Goal: Task Accomplishment & Management: Manage account settings

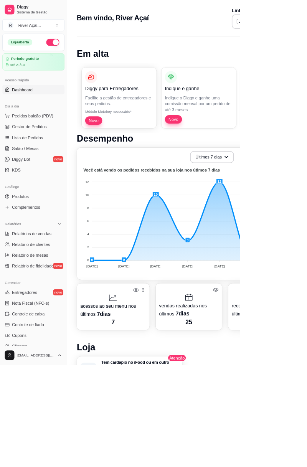
click at [58, 146] on span "Pedidos balcão (PDV)" at bounding box center [41, 149] width 53 height 8
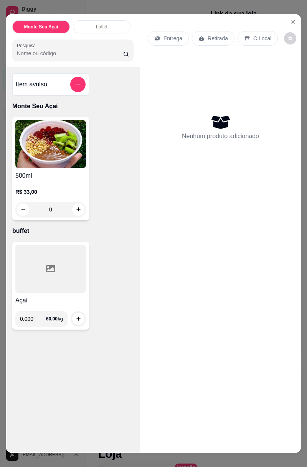
click at [39, 262] on input "0.000" at bounding box center [33, 318] width 26 height 15
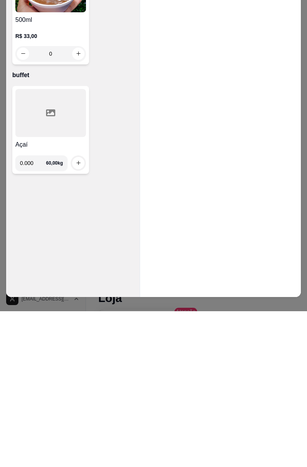
scroll to position [5, 0]
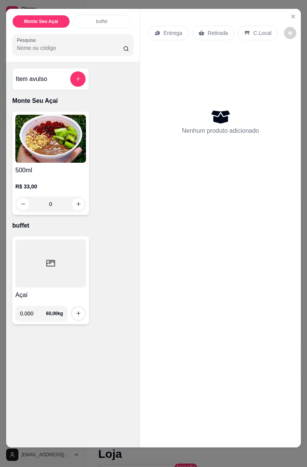
click at [38, 262] on input "0.000" at bounding box center [33, 313] width 26 height 15
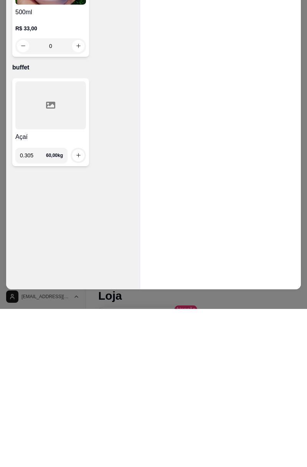
click at [79, 262] on button "increase-product-quantity" at bounding box center [78, 314] width 12 height 12
type input "0.305"
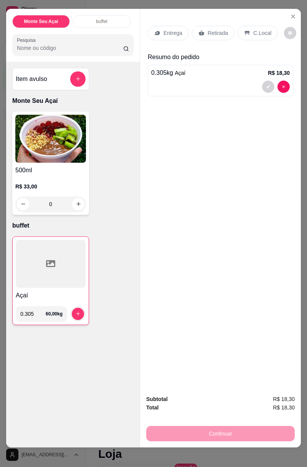
click at [199, 31] on p "C.Local" at bounding box center [262, 33] width 18 height 8
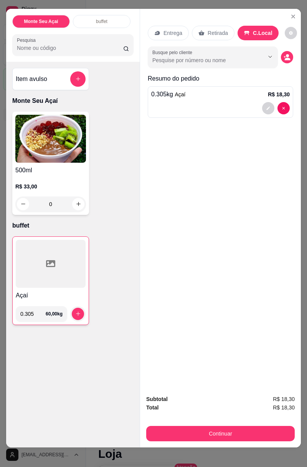
click at [199, 58] on input "Busque pelo cliente" at bounding box center [201, 60] width 99 height 8
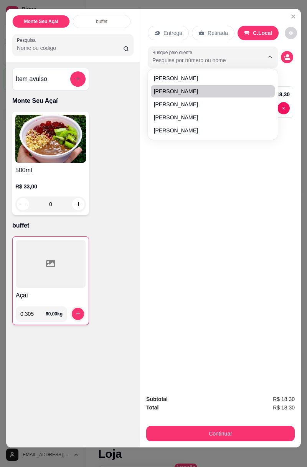
click at [193, 89] on span "[PERSON_NAME]" at bounding box center [209, 92] width 110 height 8
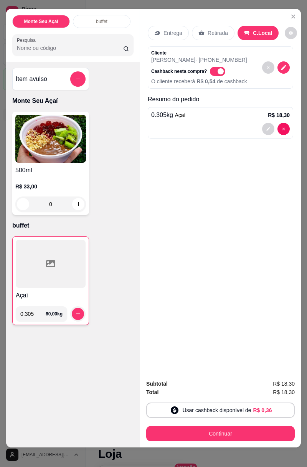
click at [199, 262] on button "Usar cashback disponível de R$ 0,36" at bounding box center [220, 410] width 149 height 15
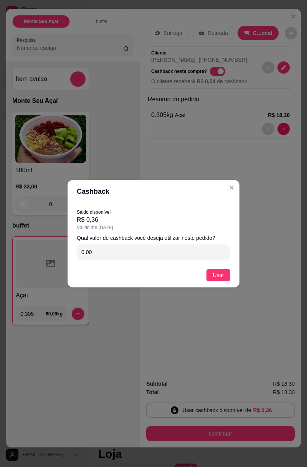
click at [199, 189] on icon "Close" at bounding box center [232, 188] width 6 height 6
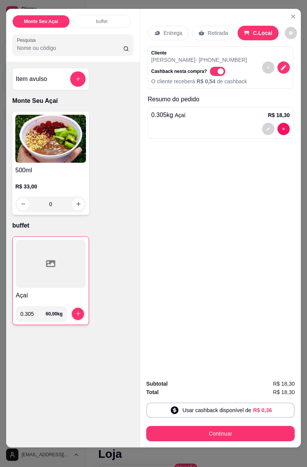
click at [199, 262] on button "Continuar" at bounding box center [220, 433] width 149 height 15
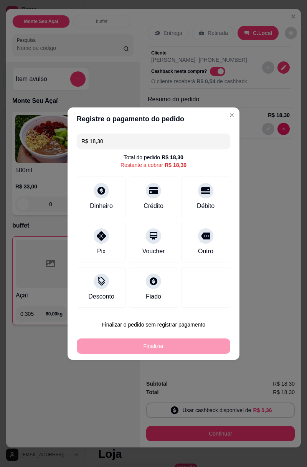
click at [104, 243] on div "Pix" at bounding box center [101, 242] width 49 height 41
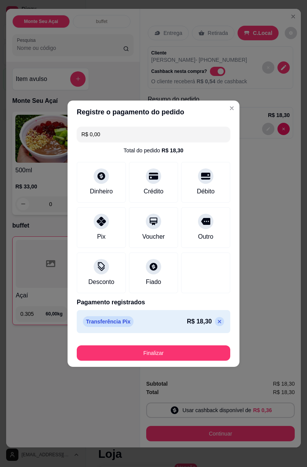
click at [155, 262] on button "Finalizar" at bounding box center [154, 353] width 154 height 15
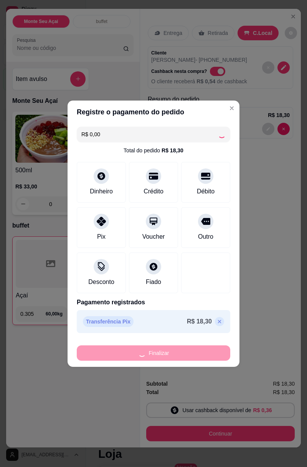
type input "-R$ 18,30"
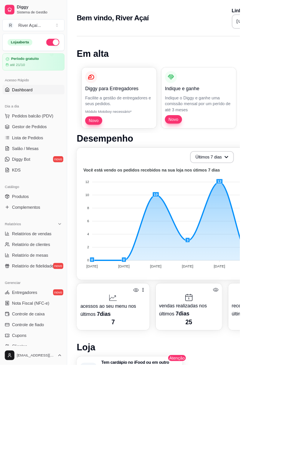
click at [50, 145] on span "Pedidos balcão (PDV)" at bounding box center [41, 149] width 53 height 8
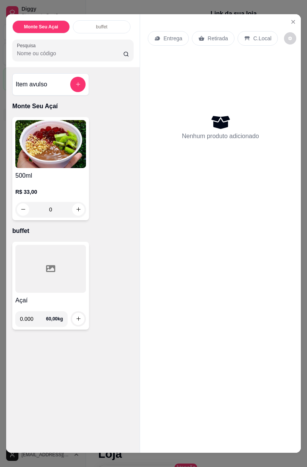
click at [38, 262] on input "0.000" at bounding box center [33, 318] width 26 height 15
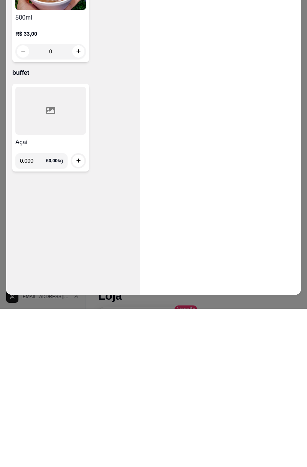
scroll to position [5, 0]
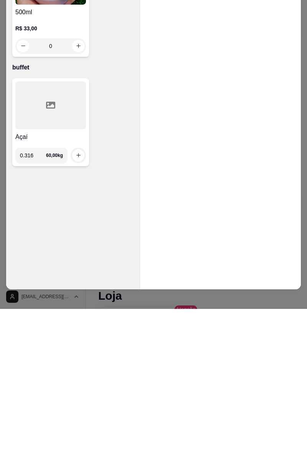
click at [76, 262] on icon "increase-product-quantity" at bounding box center [79, 314] width 6 height 6
type input "0.316"
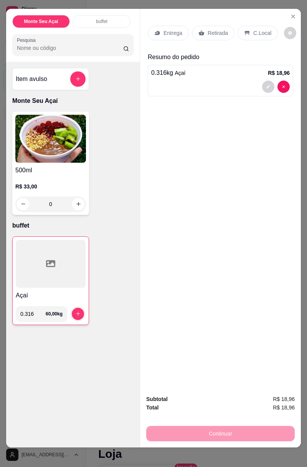
click at [199, 31] on p "C.Local" at bounding box center [262, 33] width 18 height 8
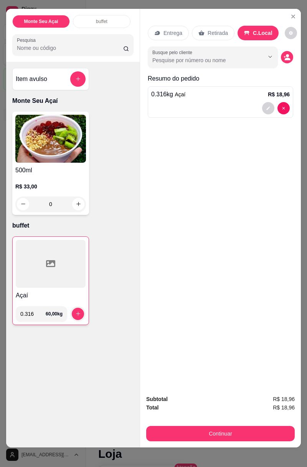
click at [199, 60] on input "Busque pelo cliente" at bounding box center [201, 60] width 99 height 8
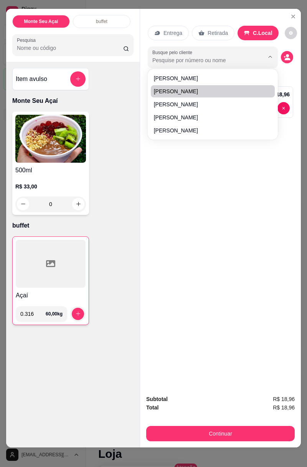
click at [191, 89] on span "[PERSON_NAME]" at bounding box center [209, 92] width 110 height 8
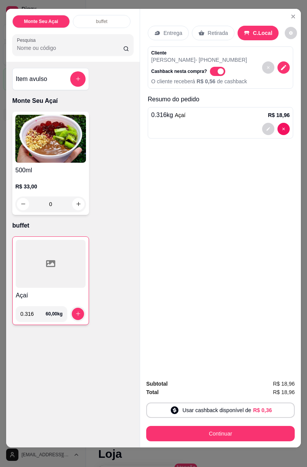
click at [199, 262] on button "Continuar" at bounding box center [220, 433] width 149 height 15
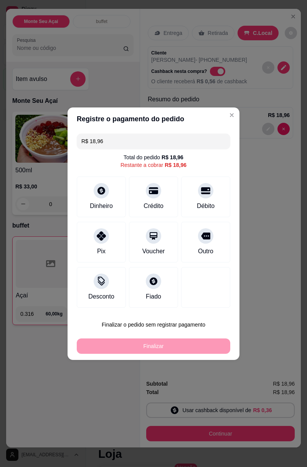
click at [179, 262] on button "Finalizar o pedido sem registrar pagamento" at bounding box center [154, 324] width 154 height 15
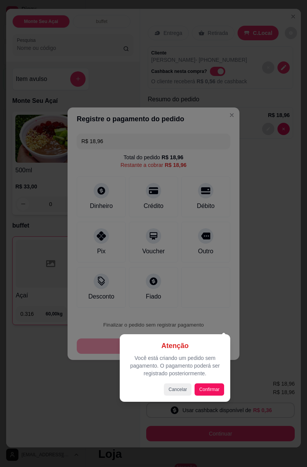
click at [199, 262] on button "Confirmar" at bounding box center [210, 390] width 30 height 12
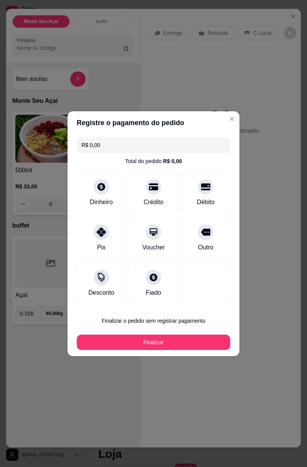
type input "R$ 0,00"
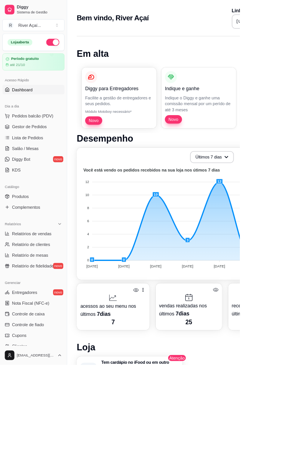
click at [48, 147] on span "Pedidos balcão (PDV)" at bounding box center [41, 149] width 53 height 8
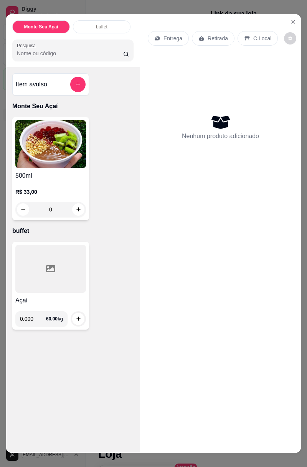
click at [37, 262] on input "0.000" at bounding box center [33, 318] width 26 height 15
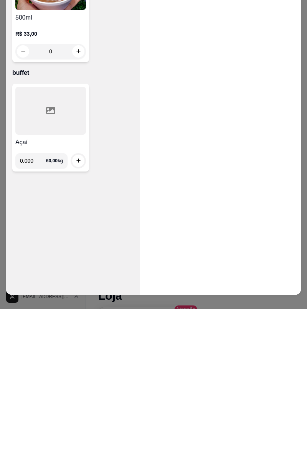
scroll to position [5, 0]
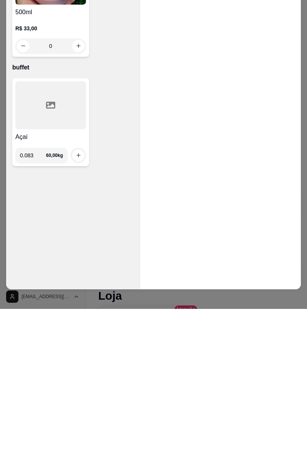
click at [79, 262] on icon "increase-product-quantity" at bounding box center [79, 314] width 6 height 6
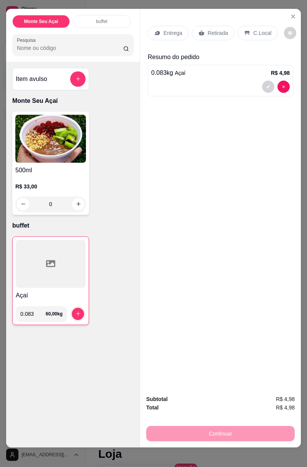
click at [36, 262] on input "0.083" at bounding box center [32, 313] width 25 height 15
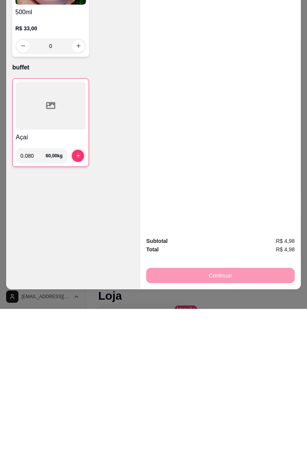
click at [79, 262] on icon "increase-product-quantity" at bounding box center [78, 314] width 6 height 6
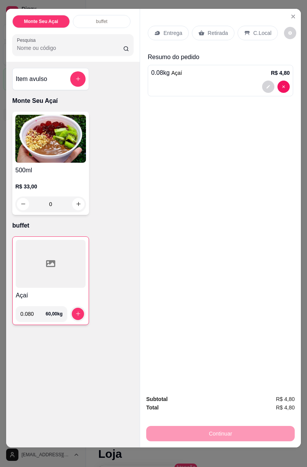
click at [39, 262] on input "0.080" at bounding box center [32, 313] width 25 height 15
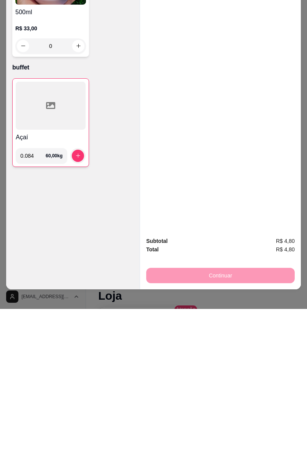
click at [76, 262] on icon "increase-product-quantity" at bounding box center [78, 314] width 6 height 6
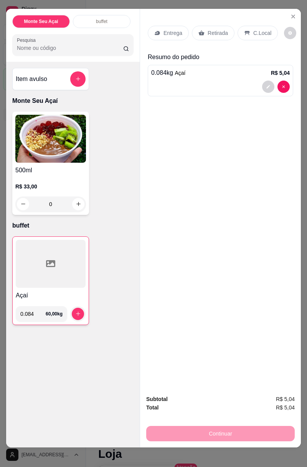
click at [199, 33] on p "C.Local" at bounding box center [262, 33] width 18 height 8
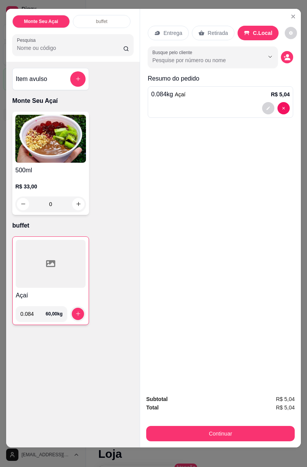
click at [199, 55] on div at bounding box center [212, 57] width 121 height 15
click at [199, 195] on div "Entrega Retirada C.Local Busque pelo cliente Resumo do pedido 0.084 kg Açaí R$ …" at bounding box center [220, 199] width 161 height 381
click at [199, 181] on div "Entrega Retirada C.Local Busque pelo cliente Resumo do pedido 0.084 kg Açaí R$ …" at bounding box center [220, 199] width 161 height 381
click at [43, 262] on input "0.084" at bounding box center [32, 313] width 25 height 15
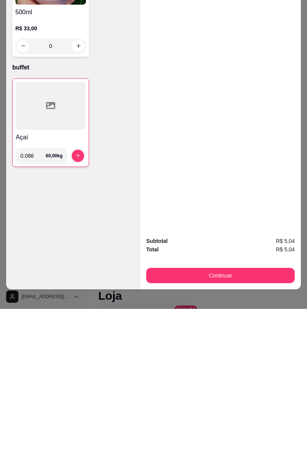
click at [79, 262] on button "increase-product-quantity" at bounding box center [78, 314] width 12 height 12
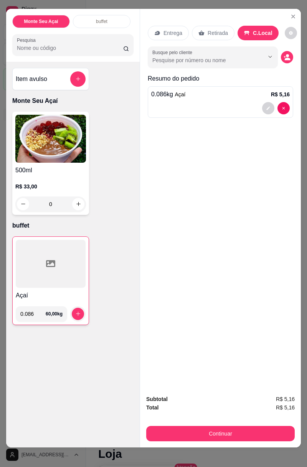
click at [35, 262] on input "0.086" at bounding box center [32, 313] width 25 height 15
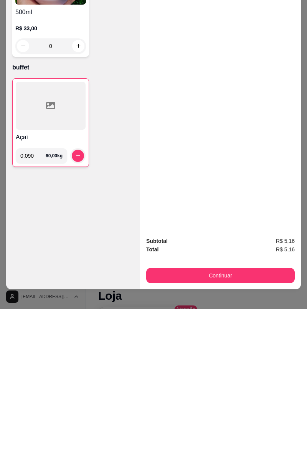
click at [81, 262] on button "increase-product-quantity" at bounding box center [78, 314] width 12 height 12
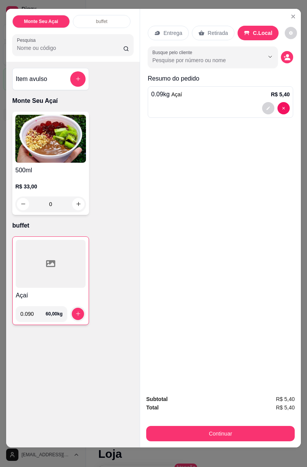
click at [36, 262] on input "0.090" at bounding box center [32, 313] width 25 height 15
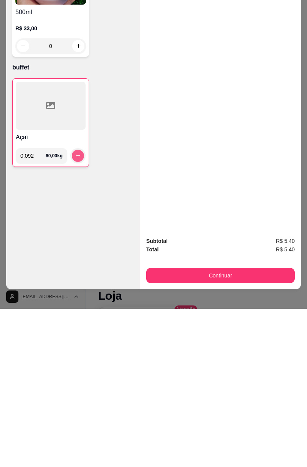
click at [81, 262] on icon "increase-product-quantity" at bounding box center [78, 314] width 6 height 6
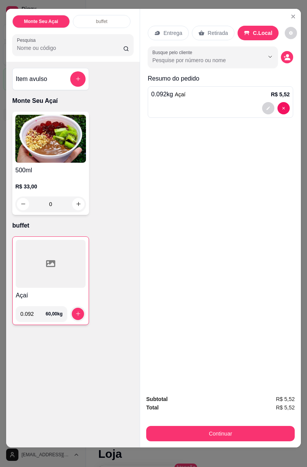
click at [37, 262] on input "0.092" at bounding box center [32, 313] width 25 height 15
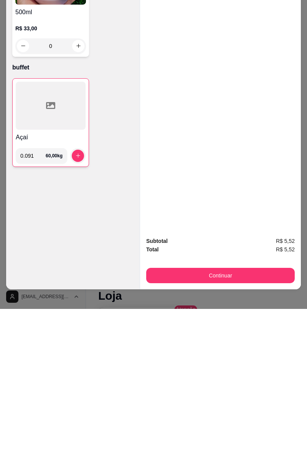
click at [78, 262] on icon "increase-product-quantity" at bounding box center [78, 314] width 6 height 6
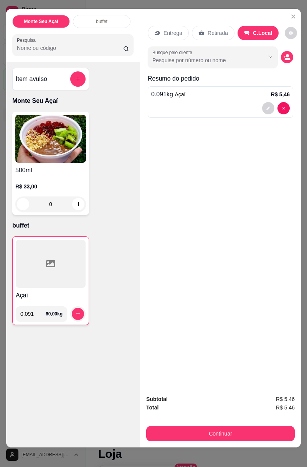
click at [35, 262] on input "0.091" at bounding box center [32, 313] width 25 height 15
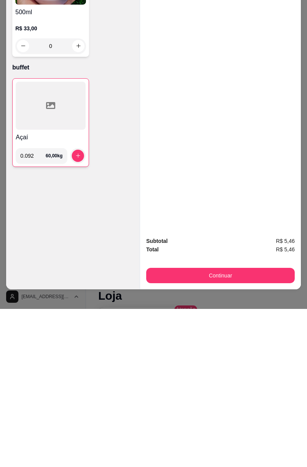
click at [76, 262] on icon "increase-product-quantity" at bounding box center [78, 314] width 4 height 4
type input "0.092"
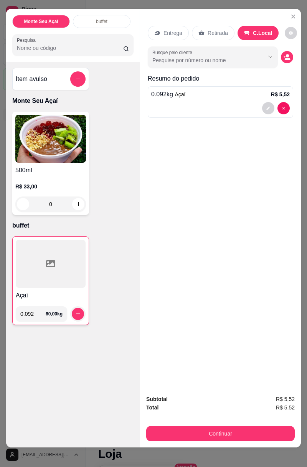
click at [199, 262] on button "Continuar" at bounding box center [220, 433] width 149 height 15
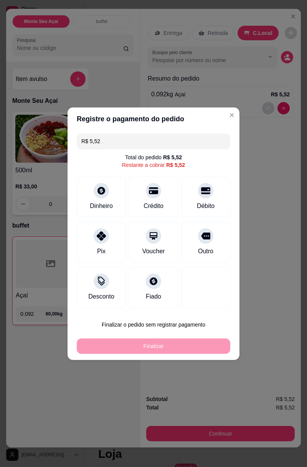
click at [100, 200] on div "Dinheiro" at bounding box center [101, 197] width 49 height 41
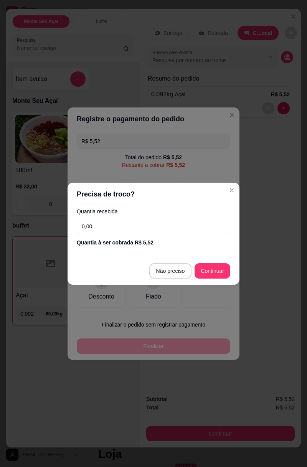
click at [180, 227] on input "0,00" at bounding box center [154, 226] width 154 height 15
type input "10,02"
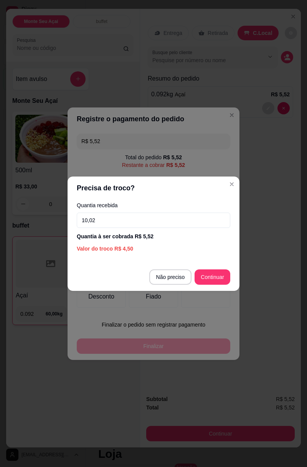
click at [199, 262] on button "Continuar" at bounding box center [213, 277] width 36 height 15
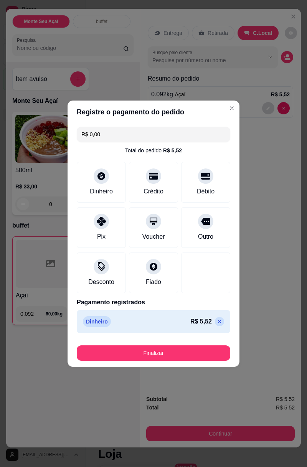
click at [190, 262] on button "Finalizar" at bounding box center [154, 353] width 154 height 15
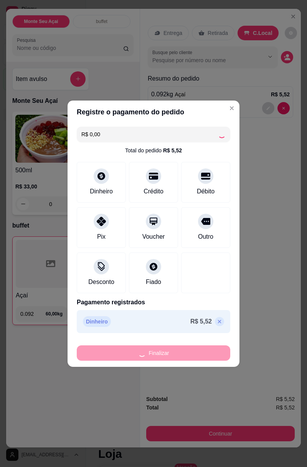
type input "-R$ 5,52"
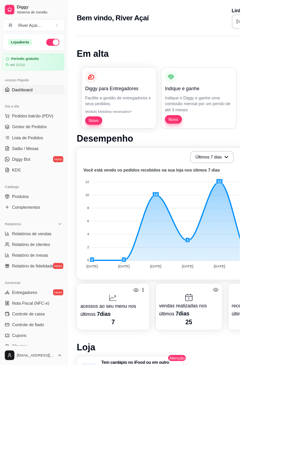
click at [39, 163] on span "Gestor de Pedidos" at bounding box center [37, 163] width 45 height 8
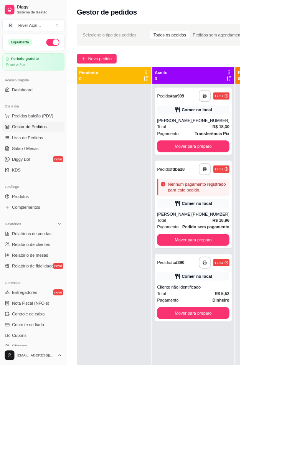
click at [199, 195] on button "Mover para preparo" at bounding box center [247, 187] width 93 height 15
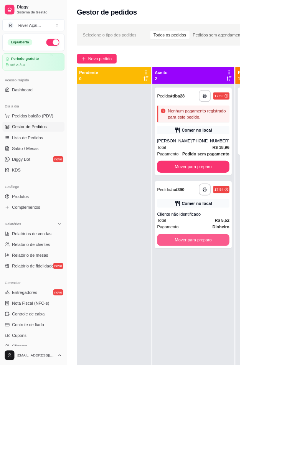
click at [199, 262] on button "Mover para preparo" at bounding box center [247, 307] width 93 height 15
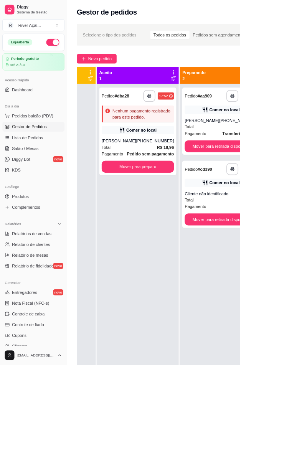
scroll to position [0, 105]
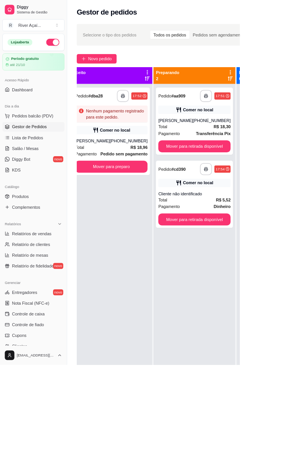
click at [199, 187] on div "**********" at bounding box center [249, 155] width 99 height 86
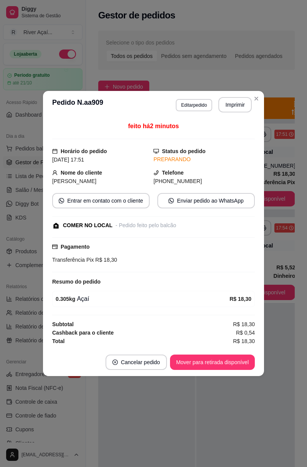
click at [199, 262] on button "Mover para retirada disponível" at bounding box center [212, 362] width 85 height 15
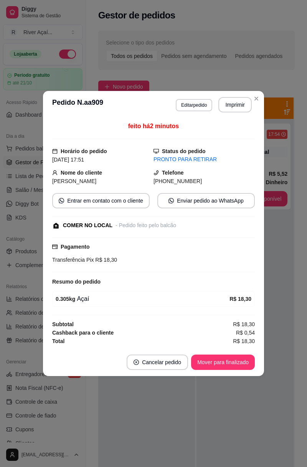
click at [199, 262] on button "Mover para finalizado" at bounding box center [223, 362] width 64 height 15
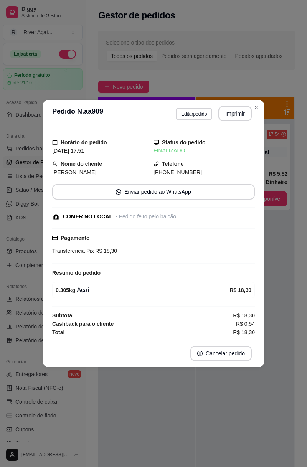
click at [199, 109] on icon "Close" at bounding box center [256, 107] width 6 height 6
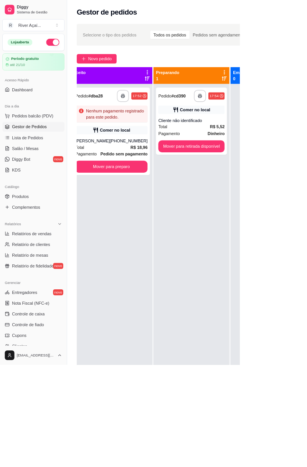
click at [199, 186] on button "Mover para retirada disponível" at bounding box center [245, 187] width 85 height 15
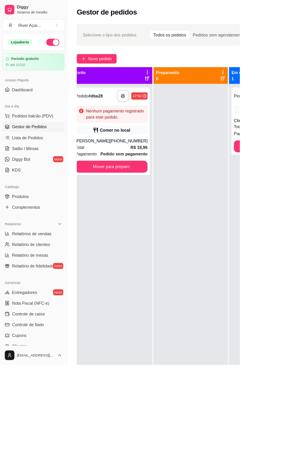
scroll to position [0, 104]
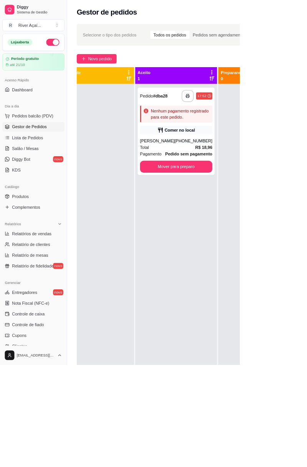
scroll to position [0, 0]
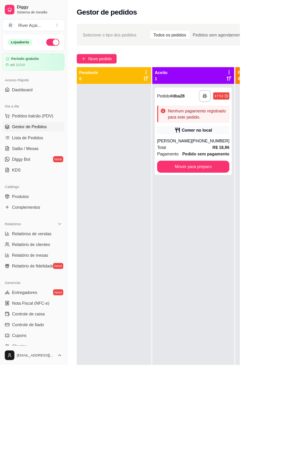
click at [123, 77] on span "Novo pedido" at bounding box center [128, 75] width 30 height 8
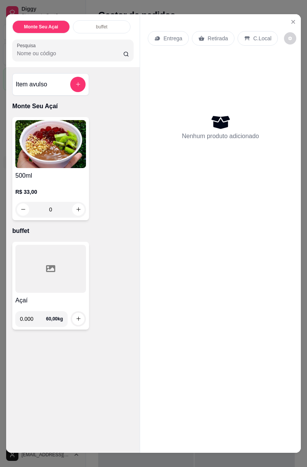
click at [257, 40] on p "C.Local" at bounding box center [262, 39] width 18 height 8
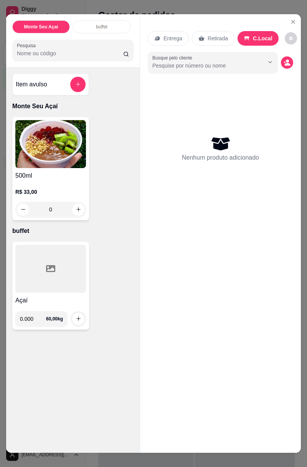
click at [38, 319] on input "0.000" at bounding box center [33, 318] width 26 height 15
click at [307, 396] on div "Monte Seu Açaí buffet Pesquisa Item avulso Monte Seu Açaí 500ml R$ 33,00 0 buff…" at bounding box center [153, 233] width 307 height 467
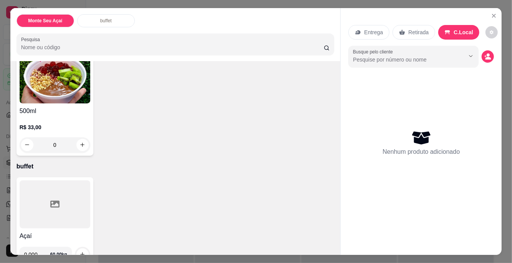
scroll to position [75, 0]
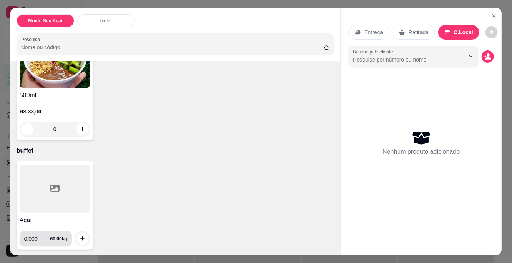
click at [52, 235] on div "0.000 60,00 kg" at bounding box center [45, 238] width 43 height 15
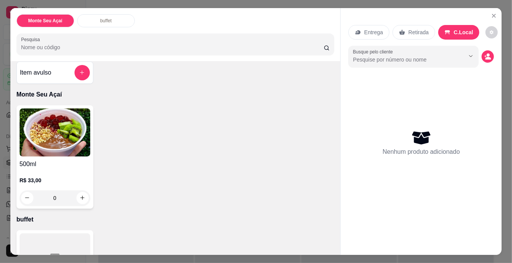
scroll to position [0, 0]
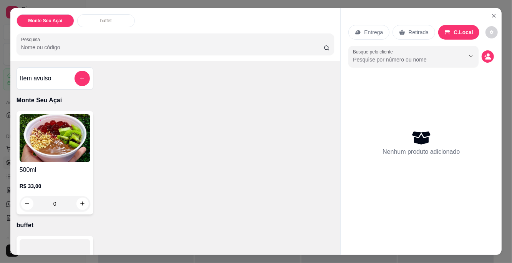
type input "0.155"
click at [307, 58] on input "Busque pelo cliente" at bounding box center [402, 60] width 99 height 8
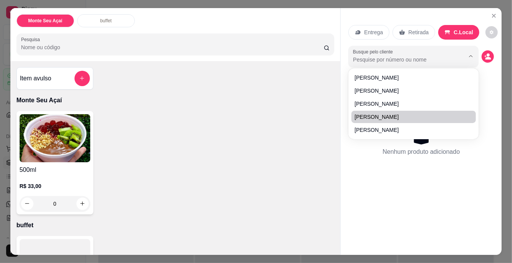
click at [307, 175] on div "Nenhum produto adicionado" at bounding box center [421, 142] width 146 height 151
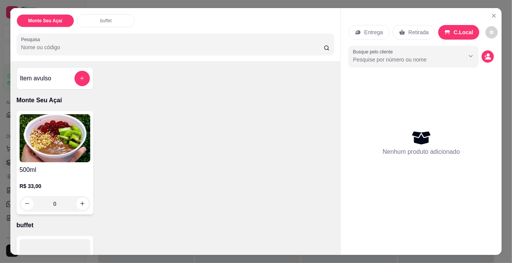
click at [307, 172] on div "Nenhum produto adicionado" at bounding box center [421, 142] width 146 height 151
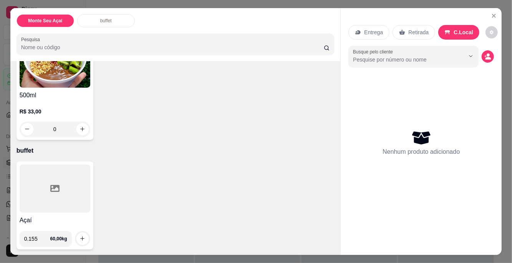
click at [83, 237] on icon "increase-product-quantity" at bounding box center [82, 238] width 6 height 6
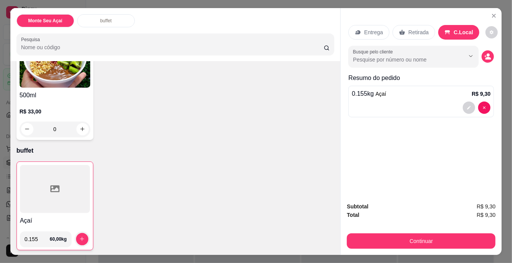
scroll to position [17, 0]
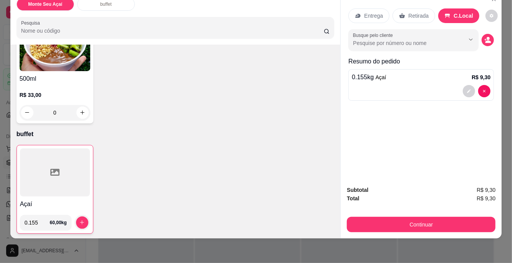
click at [307, 224] on button "Continuar" at bounding box center [421, 224] width 149 height 15
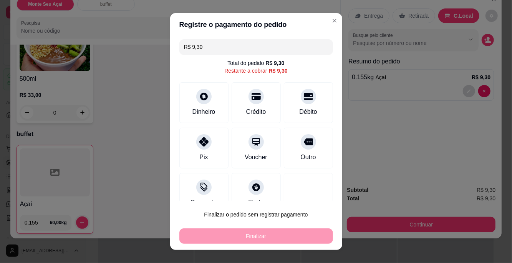
click at [306, 104] on div at bounding box center [308, 96] width 15 height 15
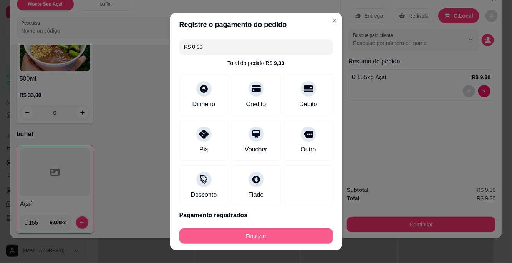
click at [269, 235] on button "Finalizar" at bounding box center [256, 235] width 154 height 15
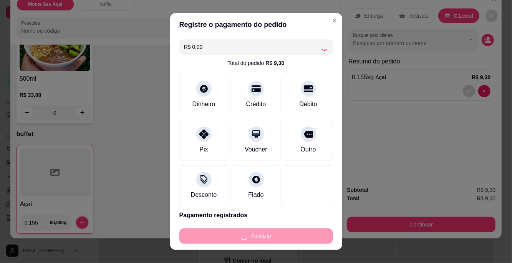
type input "-R$ 9,30"
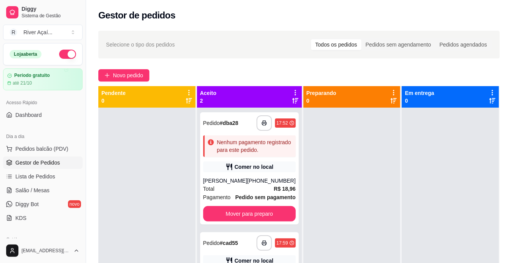
scroll to position [22, 0]
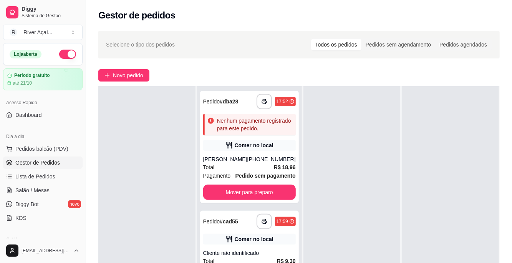
click at [252, 143] on div "Comer no local" at bounding box center [254, 145] width 39 height 8
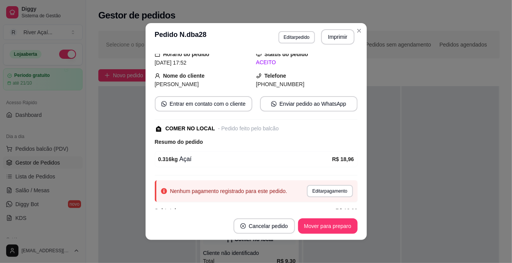
scroll to position [51, 0]
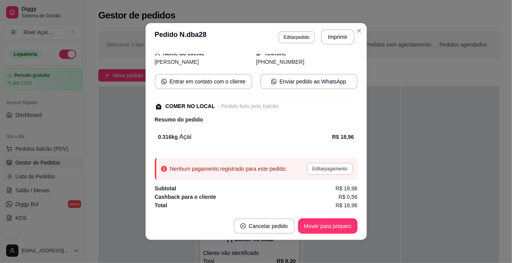
click at [307, 167] on button "Editar pagamento" at bounding box center [330, 168] width 46 height 12
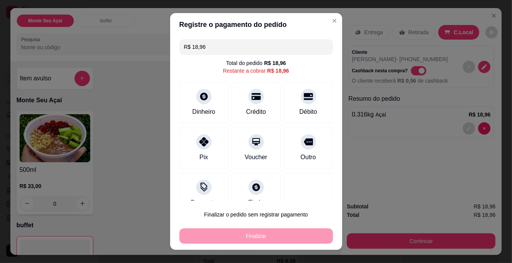
click at [228, 45] on input "R$ 18,96" at bounding box center [256, 46] width 144 height 15
type input "R$ 10,00"
click at [206, 103] on div at bounding box center [203, 96] width 15 height 15
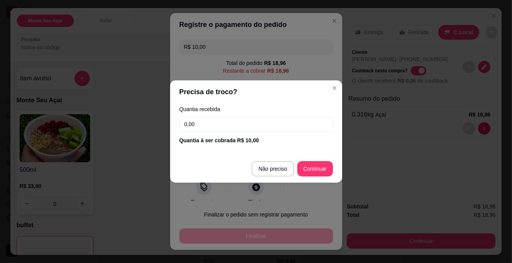
click at [274, 124] on input "0,00" at bounding box center [256, 123] width 154 height 15
type input "10,00"
click at [307, 166] on button "Continuar" at bounding box center [315, 168] width 36 height 15
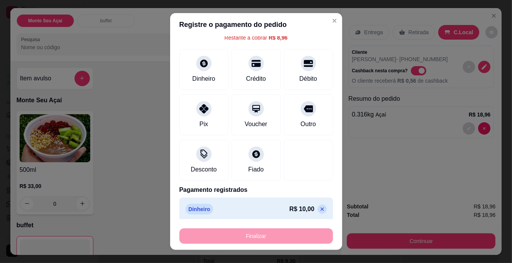
scroll to position [33, 0]
click at [211, 111] on div "Pix" at bounding box center [203, 114] width 49 height 41
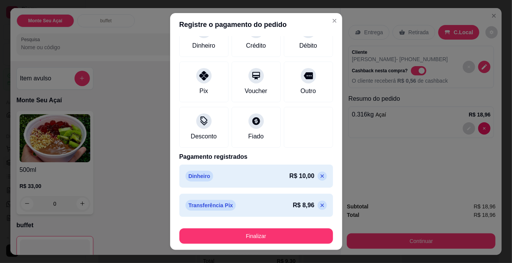
scroll to position [0, 0]
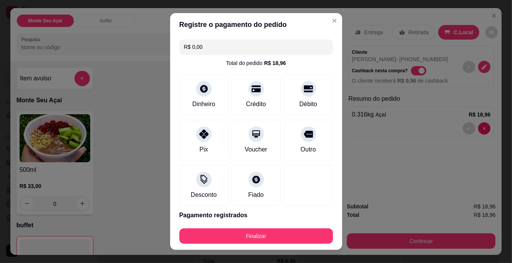
click at [297, 234] on button "Finalizar" at bounding box center [256, 235] width 154 height 15
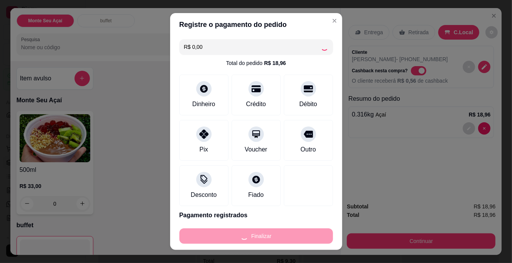
type input "-R$ 18,96"
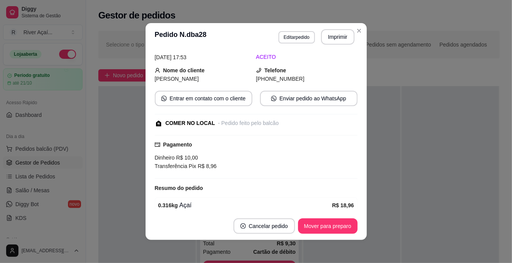
scroll to position [68, 0]
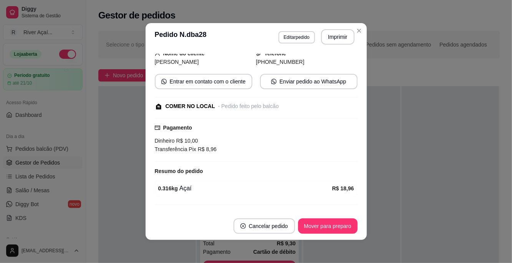
click at [307, 226] on button "Mover para preparo" at bounding box center [328, 225] width 60 height 15
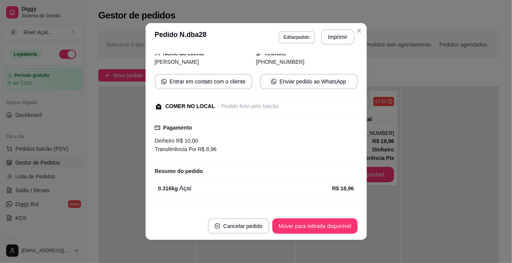
click at [307, 223] on button "Mover para retirada disponível" at bounding box center [314, 225] width 85 height 15
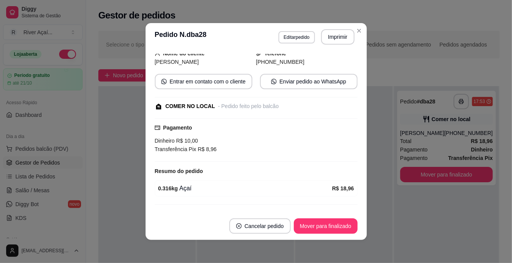
click at [307, 227] on button "Mover para finalizado" at bounding box center [326, 225] width 64 height 15
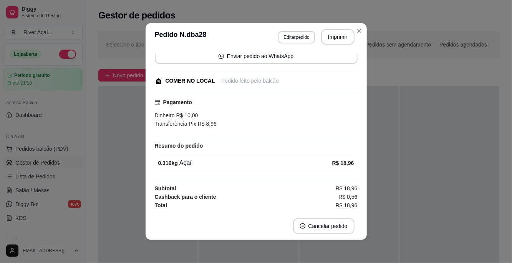
scroll to position [43, 0]
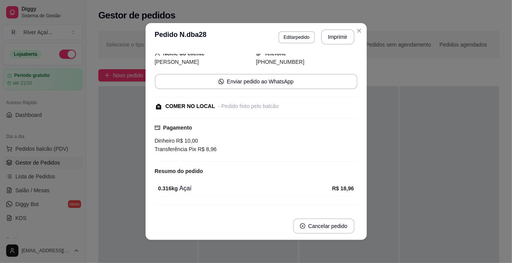
click at [307, 26] on button "Close" at bounding box center [359, 31] width 12 height 12
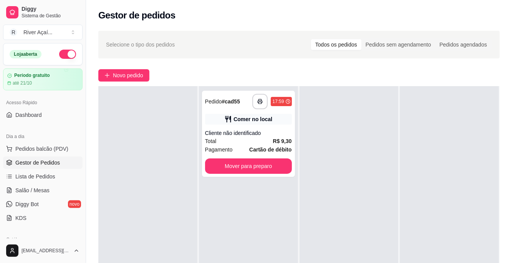
click at [276, 167] on button "Mover para preparo" at bounding box center [248, 165] width 87 height 15
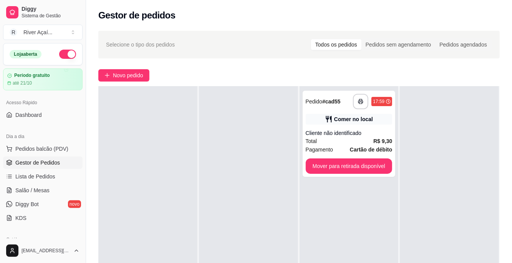
click at [307, 168] on button "Mover para retirada disponível" at bounding box center [349, 165] width 87 height 15
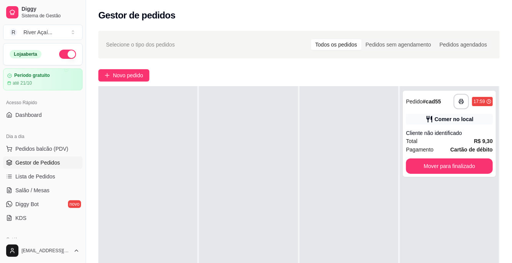
click at [307, 167] on button "Mover para finalizado" at bounding box center [449, 165] width 87 height 15
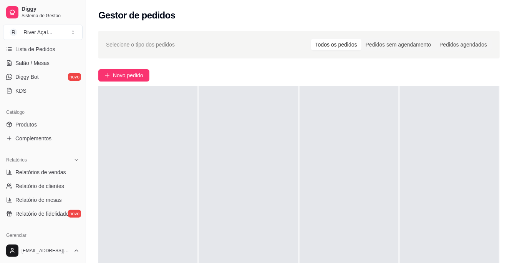
scroll to position [136, 0]
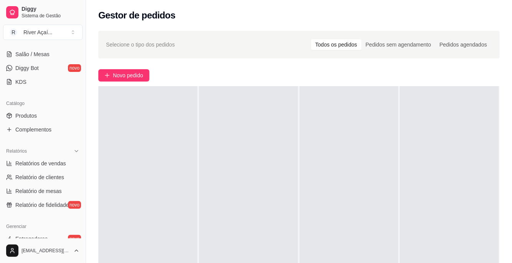
click at [60, 164] on span "Relatórios de vendas" at bounding box center [40, 163] width 51 height 8
select select "ALL"
select select "0"
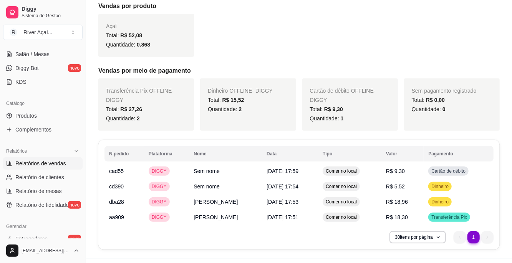
scroll to position [181, 0]
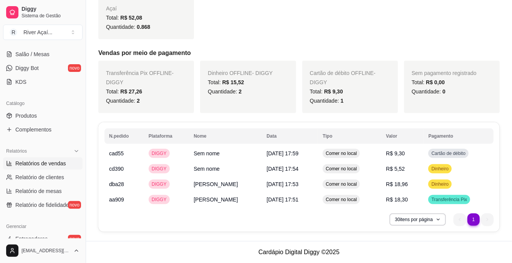
click at [213, 181] on td "[PERSON_NAME]" at bounding box center [225, 183] width 73 height 15
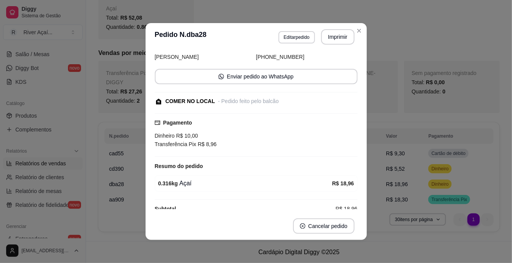
scroll to position [58, 0]
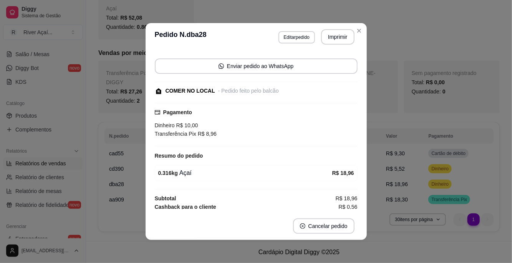
click at [307, 93] on span "Quantidade: 0" at bounding box center [429, 91] width 34 height 6
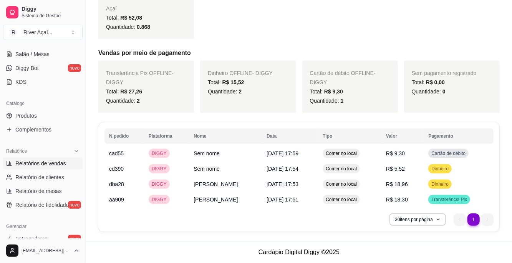
click at [60, 186] on link "Relatório de mesas" at bounding box center [42, 191] width 79 height 12
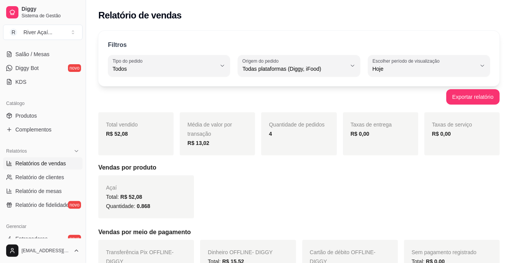
select select "TOTAL_OF_ORDERS"
select select "7"
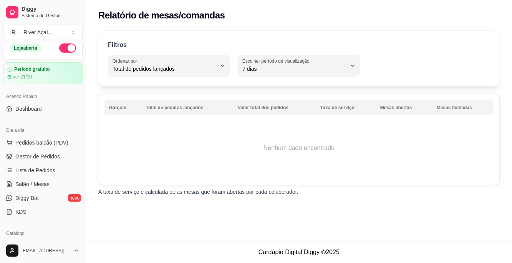
scroll to position [5, 0]
click at [36, 184] on span "Salão / Mesas" at bounding box center [32, 185] width 34 height 8
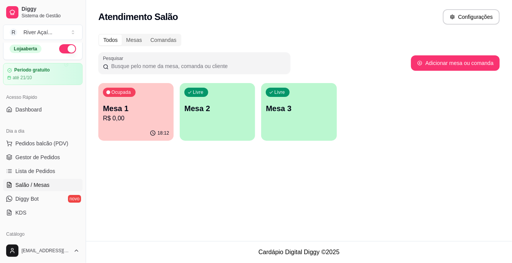
click at [149, 111] on p "Mesa 1" at bounding box center [136, 108] width 66 height 11
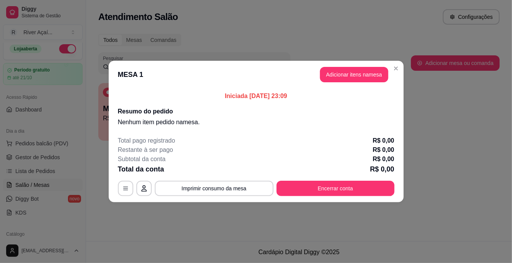
click at [303, 186] on button "Encerrar conta" at bounding box center [336, 188] width 118 height 15
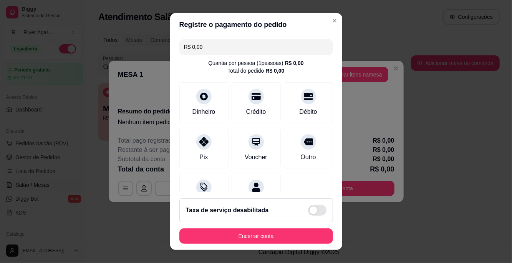
scroll to position [23, 0]
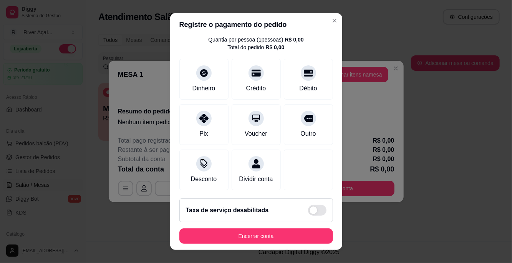
click at [265, 235] on button "Encerrar conta" at bounding box center [256, 235] width 154 height 15
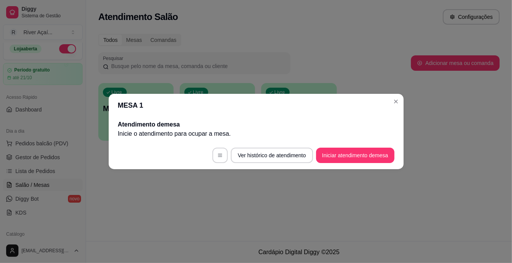
click at [307, 103] on icon "Close" at bounding box center [396, 101] width 6 height 6
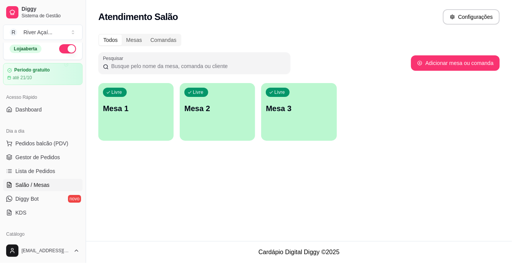
click at [152, 120] on div "Livre Mesa 1" at bounding box center [135, 107] width 75 height 48
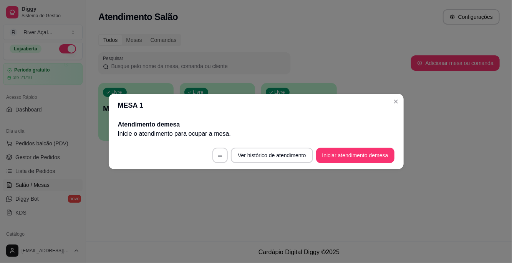
click at [307, 104] on button "Close" at bounding box center [396, 101] width 12 height 12
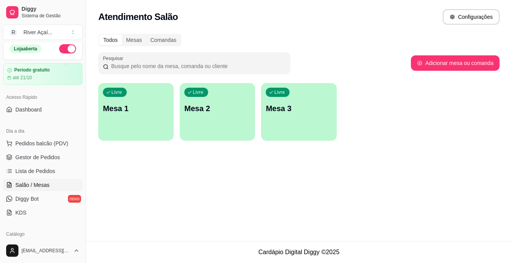
click at [162, 117] on div "Livre Mesa 1" at bounding box center [135, 107] width 75 height 48
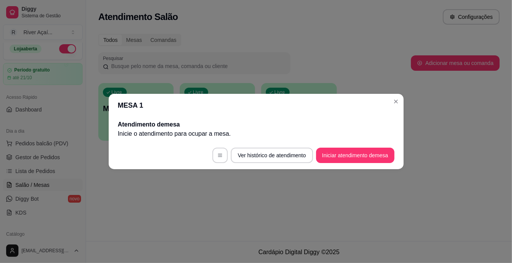
click at [307, 103] on icon "Close" at bounding box center [396, 101] width 6 height 6
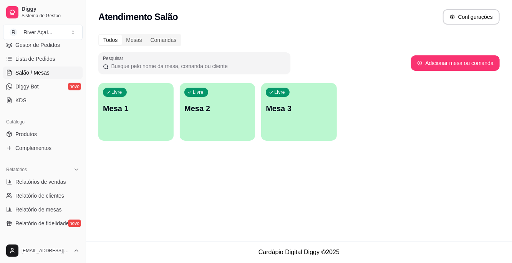
scroll to position [124, 0]
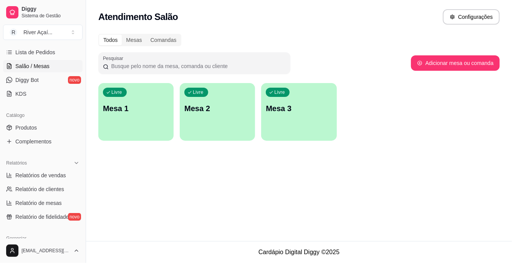
click at [60, 176] on span "Relatórios de vendas" at bounding box center [40, 175] width 51 height 8
select select "ALL"
select select "0"
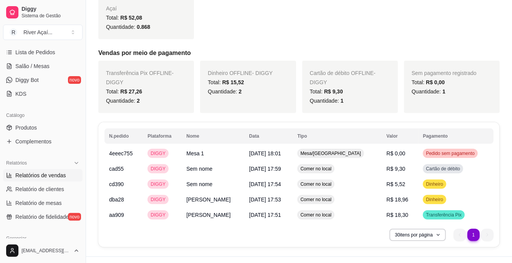
scroll to position [197, 0]
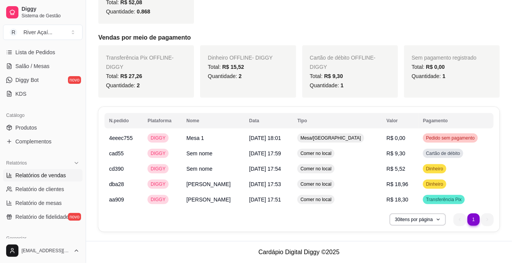
click at [307, 138] on span "Pedido sem pagamento" at bounding box center [450, 138] width 52 height 6
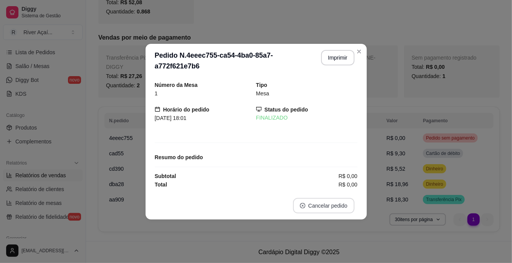
click at [307, 206] on button "Cancelar pedido" at bounding box center [323, 205] width 61 height 15
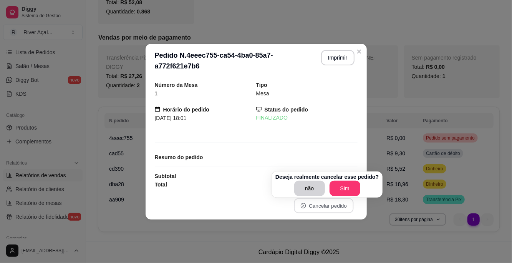
click at [307, 184] on button "Sim" at bounding box center [345, 188] width 31 height 15
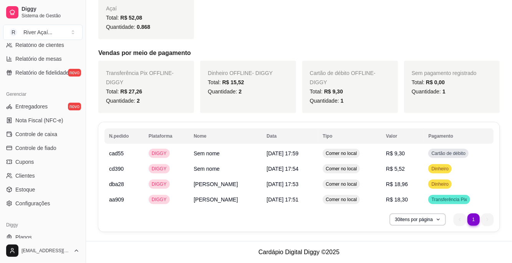
scroll to position [270, 0]
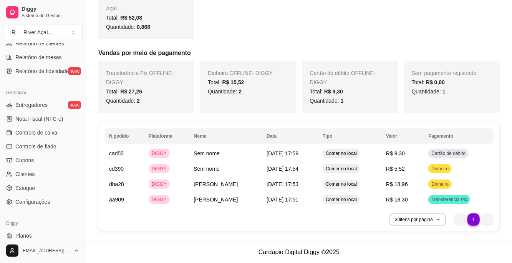
click at [60, 132] on link "Controle de caixa" at bounding box center [42, 132] width 79 height 12
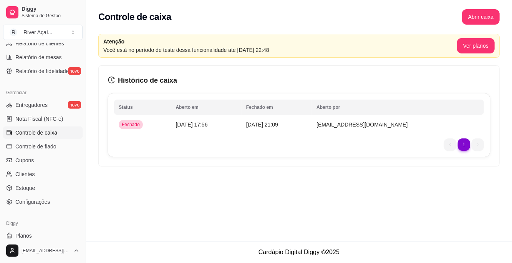
click at [307, 18] on button "Abrir caixa" at bounding box center [481, 16] width 38 height 15
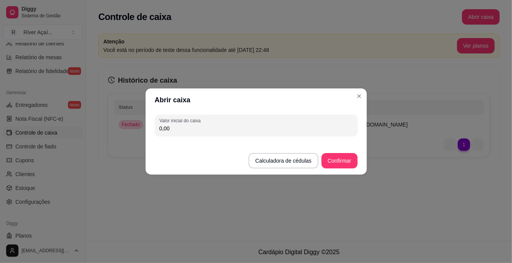
click at [301, 130] on input "0,00" at bounding box center [256, 128] width 194 height 8
click at [263, 102] on header "Abrir caixa" at bounding box center [256, 99] width 221 height 23
click at [283, 162] on button "Calculadora de cédulas" at bounding box center [283, 160] width 70 height 15
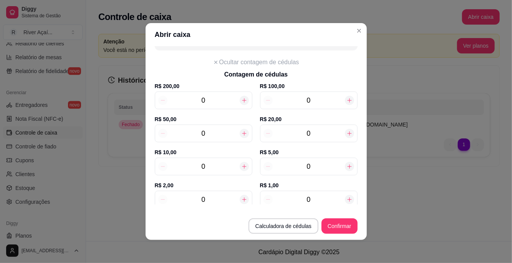
scroll to position [22, 0]
click at [307, 130] on icon at bounding box center [349, 132] width 6 height 6
type input "20,00"
type input "1"
click at [307, 132] on icon at bounding box center [349, 132] width 6 height 6
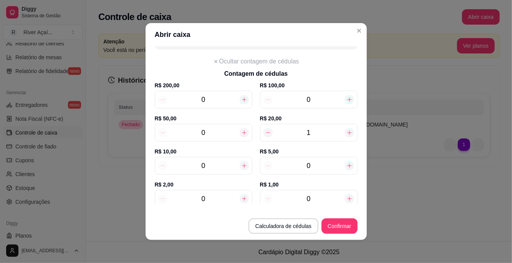
type input "40,00"
type input "2"
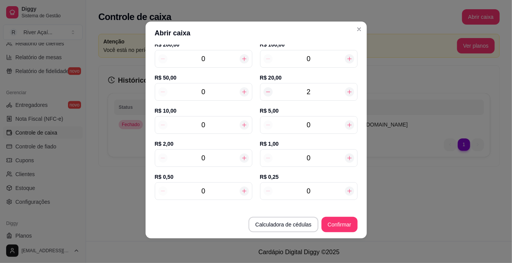
scroll to position [60, 0]
click at [243, 124] on icon at bounding box center [244, 126] width 6 height 6
type input "50,00"
type input "1"
click at [243, 123] on icon at bounding box center [244, 126] width 6 height 6
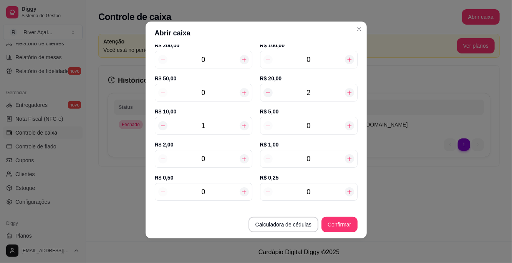
type input "60,00"
type input "2"
click at [242, 124] on icon at bounding box center [244, 126] width 6 height 6
type input "70,00"
type input "3"
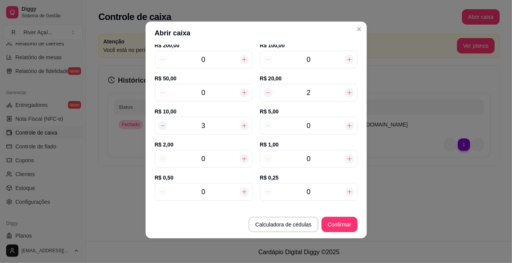
click at [307, 223] on button "Confirmar" at bounding box center [339, 224] width 36 height 15
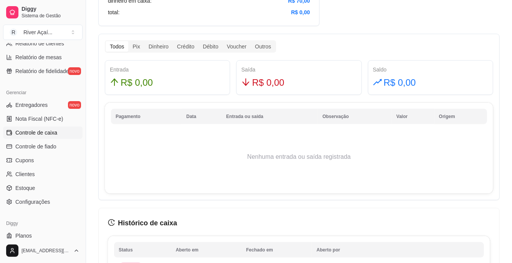
scroll to position [521, 0]
